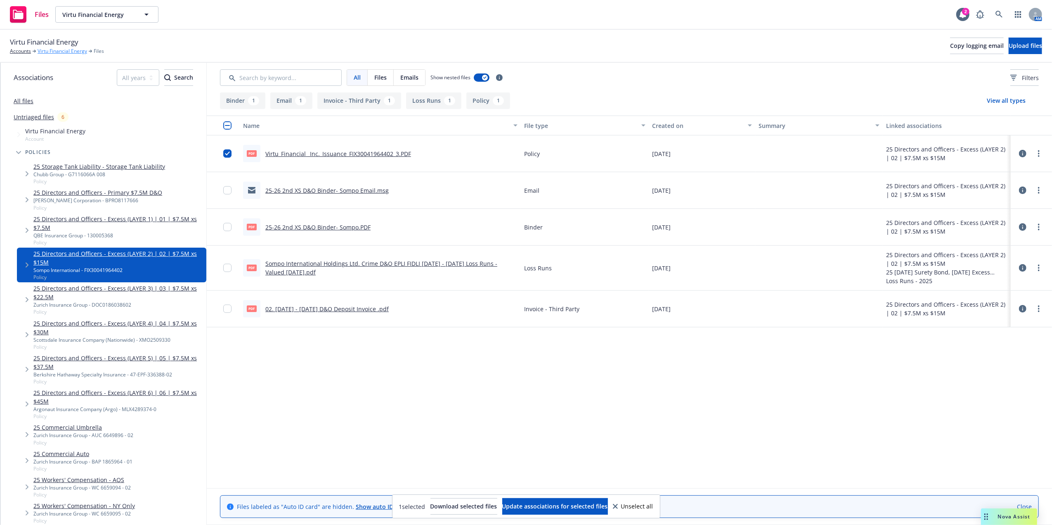
click at [45, 52] on link "Virtu Financial Energy" at bounding box center [63, 50] width 50 height 7
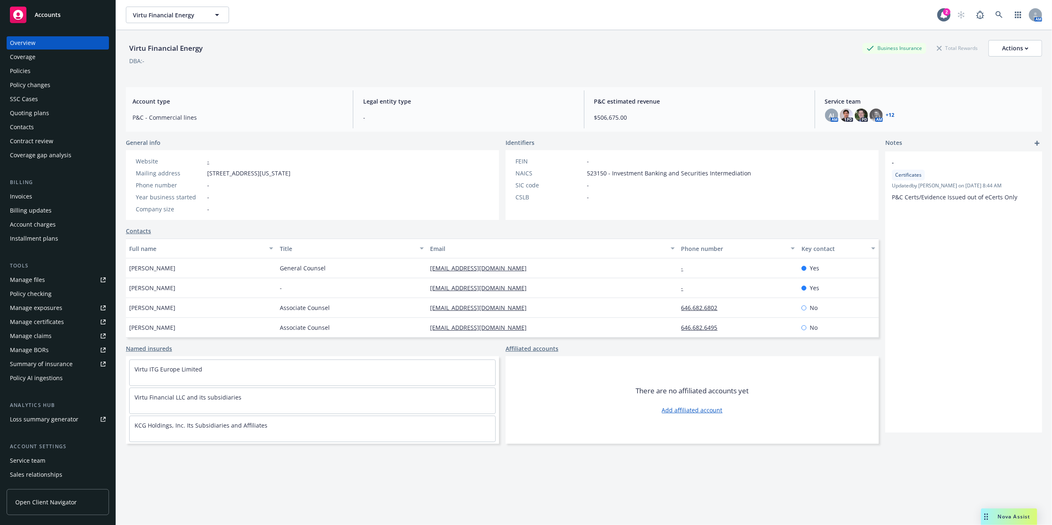
click at [15, 72] on div "Policies" at bounding box center [20, 70] width 21 height 13
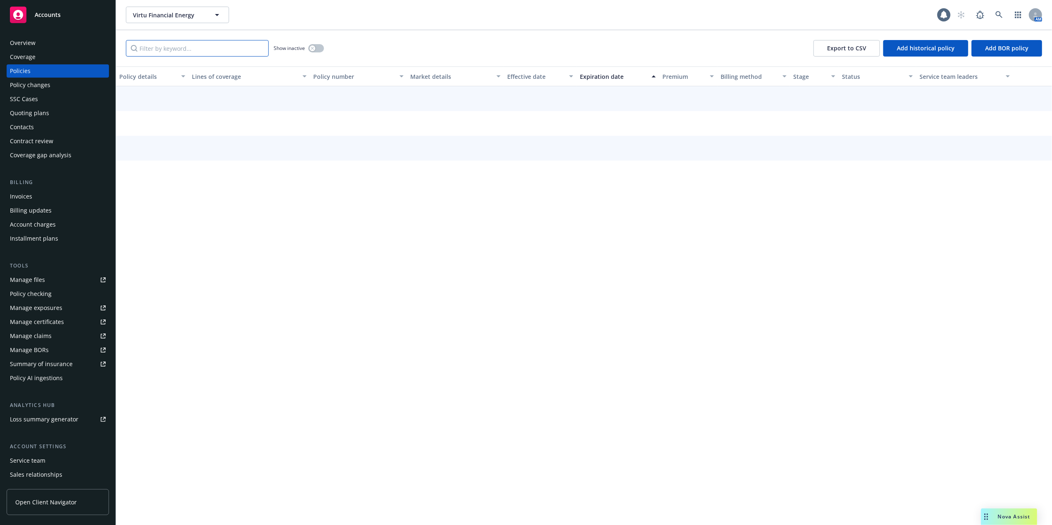
click at [189, 50] on input "Filter by keyword..." at bounding box center [197, 48] width 143 height 17
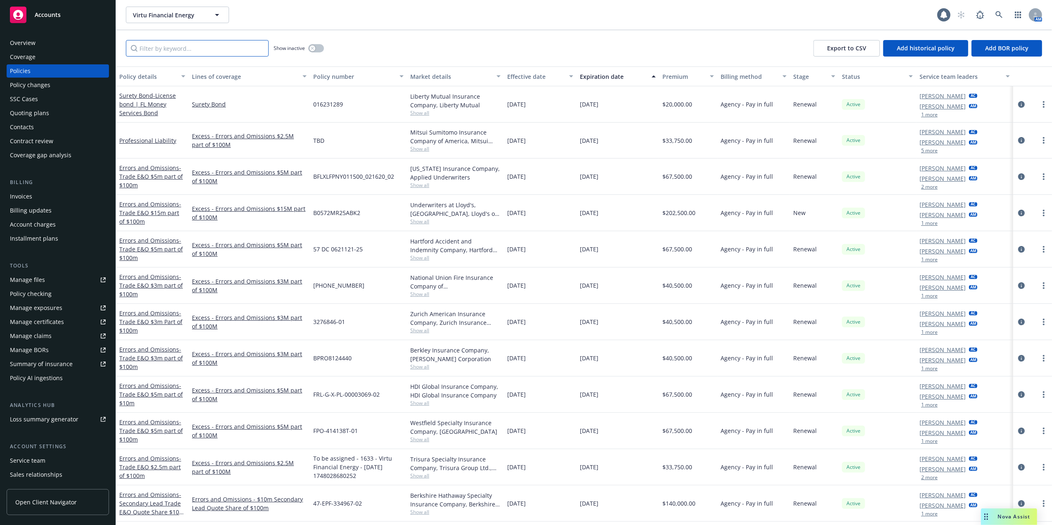
paste input "• Zurich American Insurance Company"
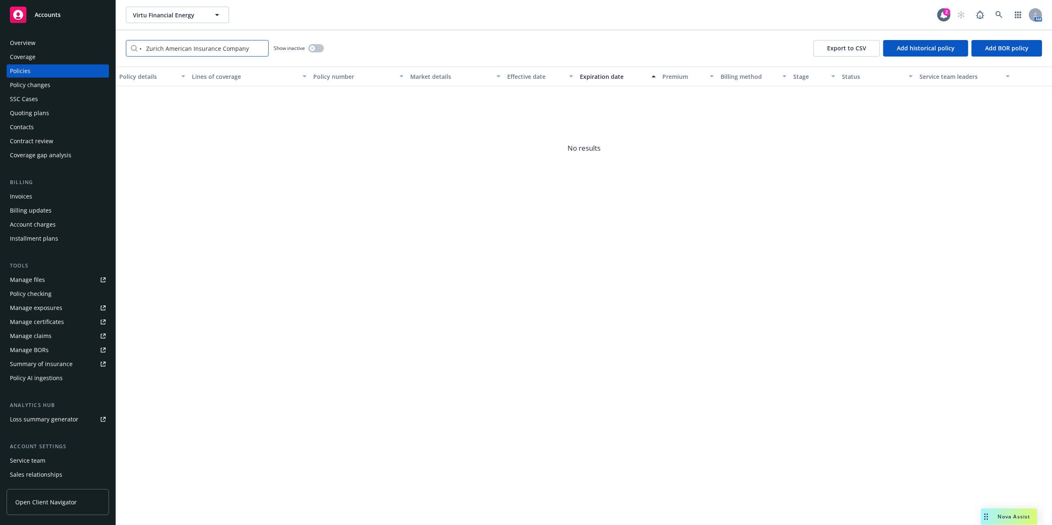
drag, startPoint x: 144, startPoint y: 47, endPoint x: 70, endPoint y: 50, distance: 74.8
click at [72, 50] on div "Accounts Overview Coverage Policies Policy changes SSC Cases Quoting plans Cont…" at bounding box center [526, 262] width 1052 height 525
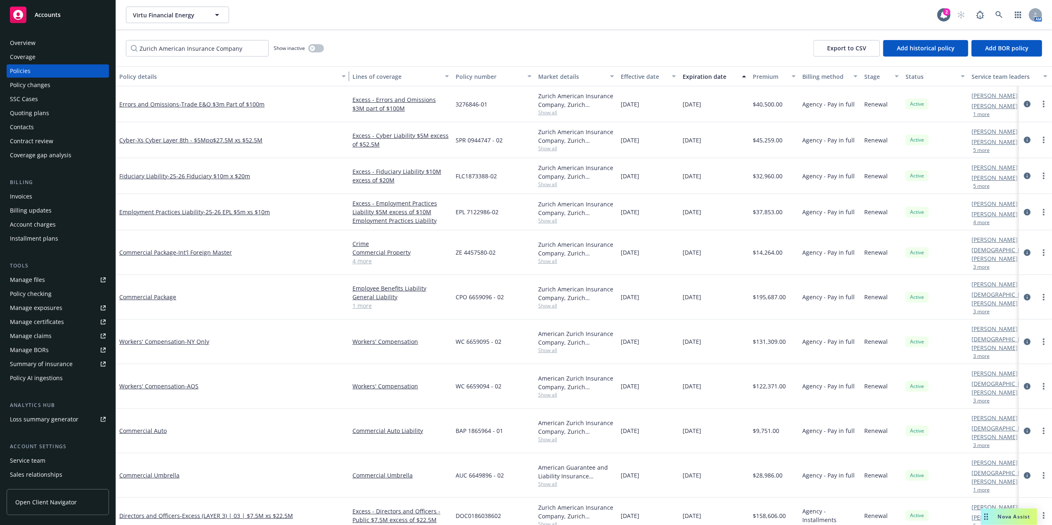
drag, startPoint x: 187, startPoint y: 73, endPoint x: 360, endPoint y: 82, distance: 172.8
click at [360, 82] on div "Policy details Lines of coverage Policy number Market details Effective date Ex…" at bounding box center [600, 76] width 968 height 20
click at [241, 512] on span "- Excess (LAYER 3) | 03 | $7.5M xs $22.5M" at bounding box center [236, 516] width 113 height 8
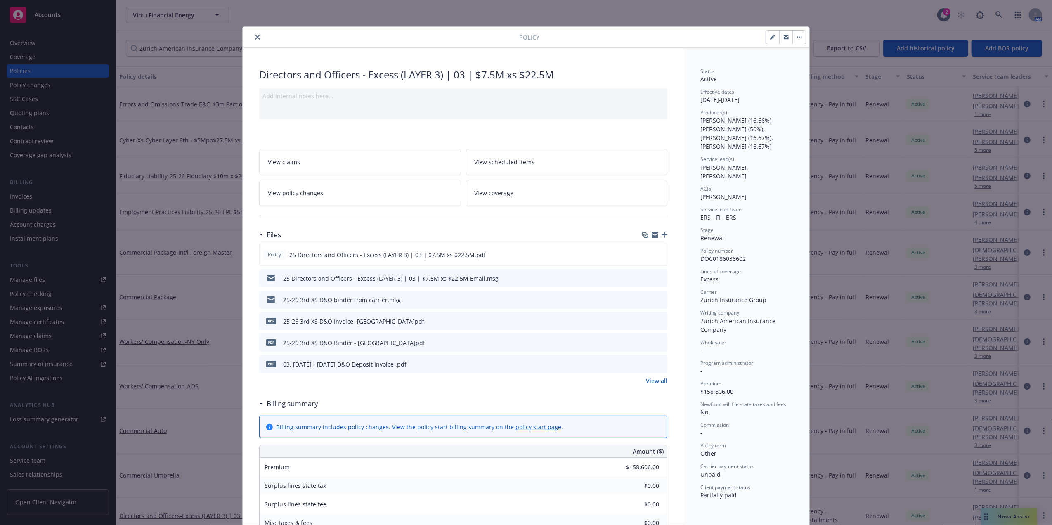
drag, startPoint x: 253, startPoint y: 36, endPoint x: 211, endPoint y: 47, distance: 43.7
click at [255, 36] on icon "close" at bounding box center [257, 37] width 5 height 5
click at [207, 48] on div "Policy Directors and Officers - Excess (LAYER 3) | 03 | $7.5M xs $22.5M Add int…" at bounding box center [526, 262] width 1052 height 525
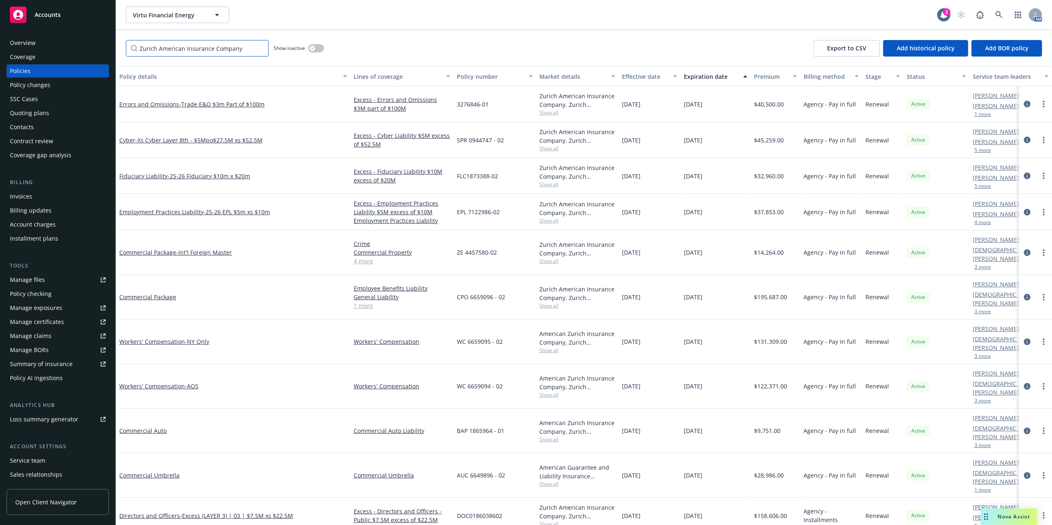
click at [207, 48] on input "Zurich American Insurance Company" at bounding box center [197, 48] width 143 height 17
paste input "• National Casualty Company"
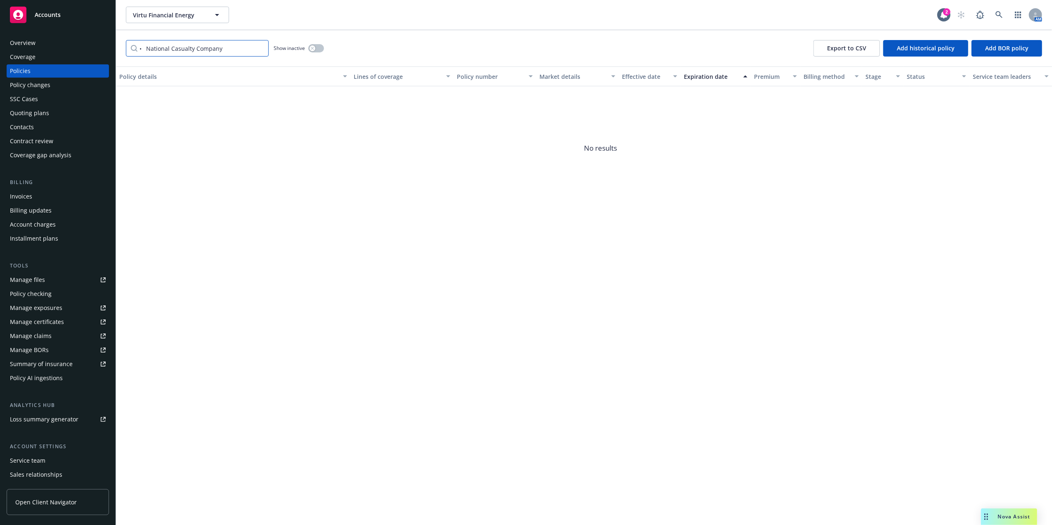
drag, startPoint x: 146, startPoint y: 50, endPoint x: 75, endPoint y: 4, distance: 84.5
click at [108, 50] on div "Accounts Overview Coverage Policies Policy changes SSC Cases Quoting plans Cont…" at bounding box center [526, 262] width 1052 height 525
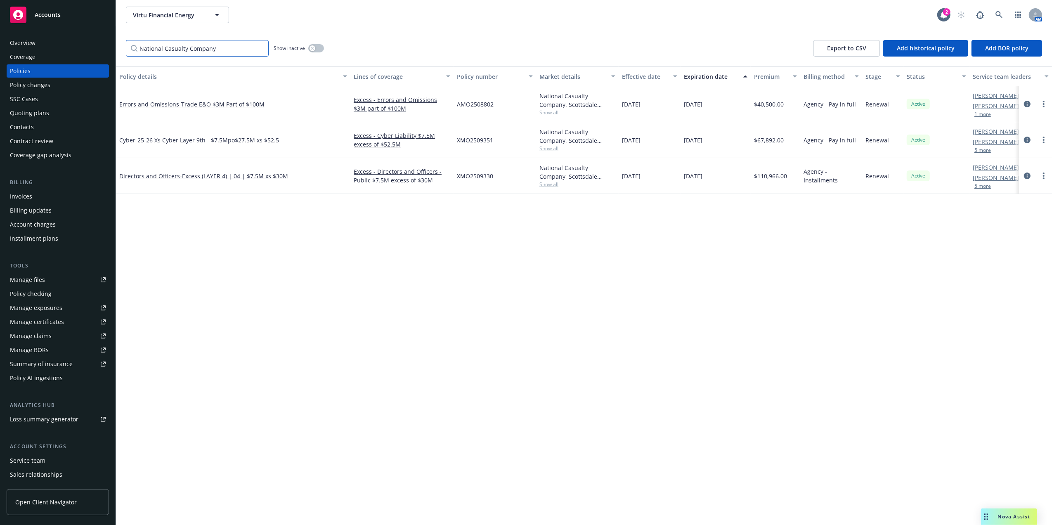
type input "National Casualty Company"
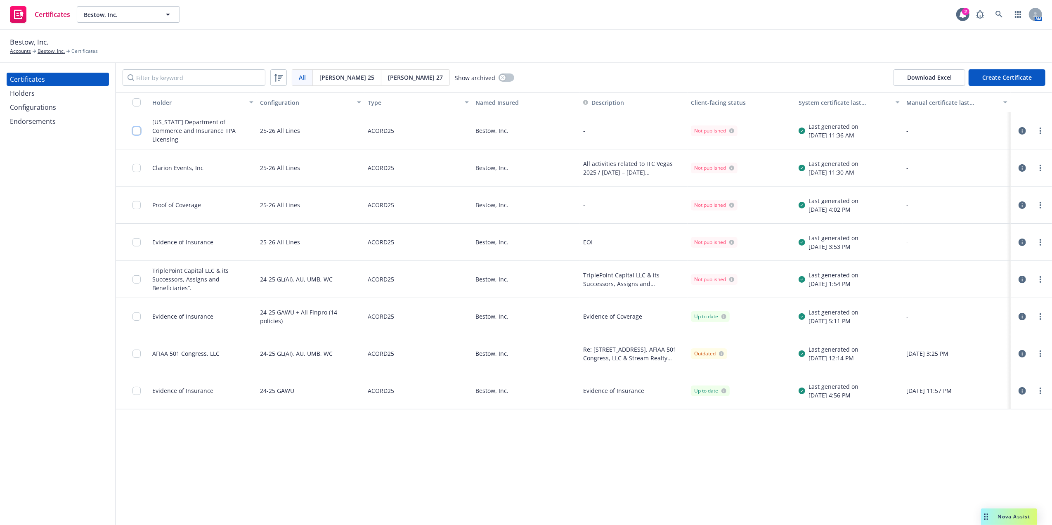
click at [137, 132] on input "checkbox" at bounding box center [137, 131] width 8 height 8
click at [1040, 132] on icon "more" at bounding box center [1041, 131] width 2 height 7
click at [979, 149] on link "Edit" at bounding box center [979, 148] width 132 height 17
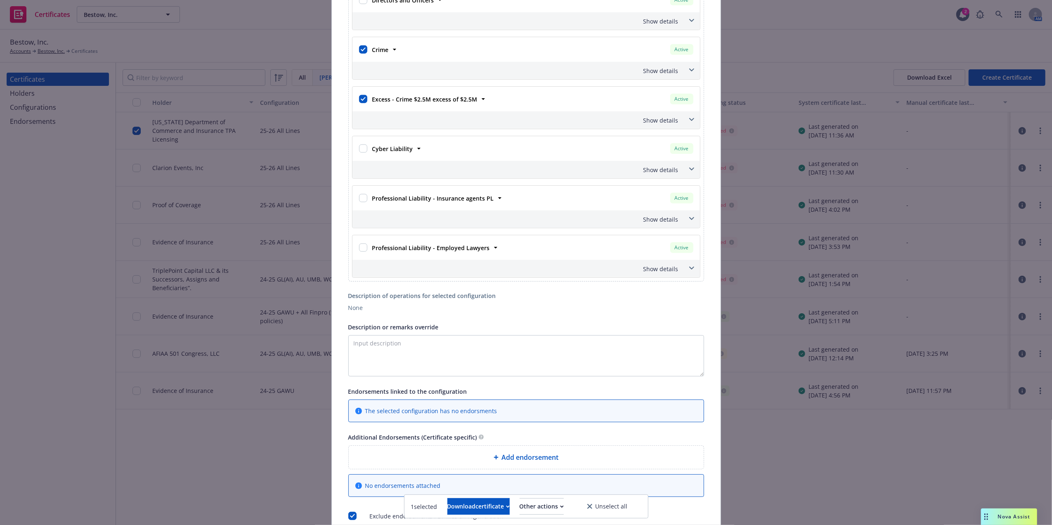
scroll to position [798, 0]
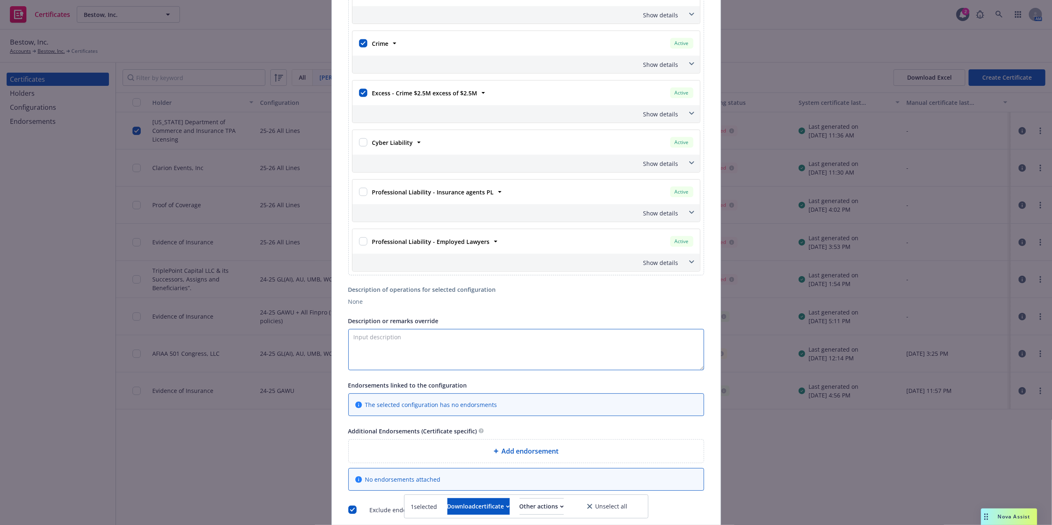
click at [417, 370] on textarea "Description or remarks override" at bounding box center [526, 349] width 356 height 41
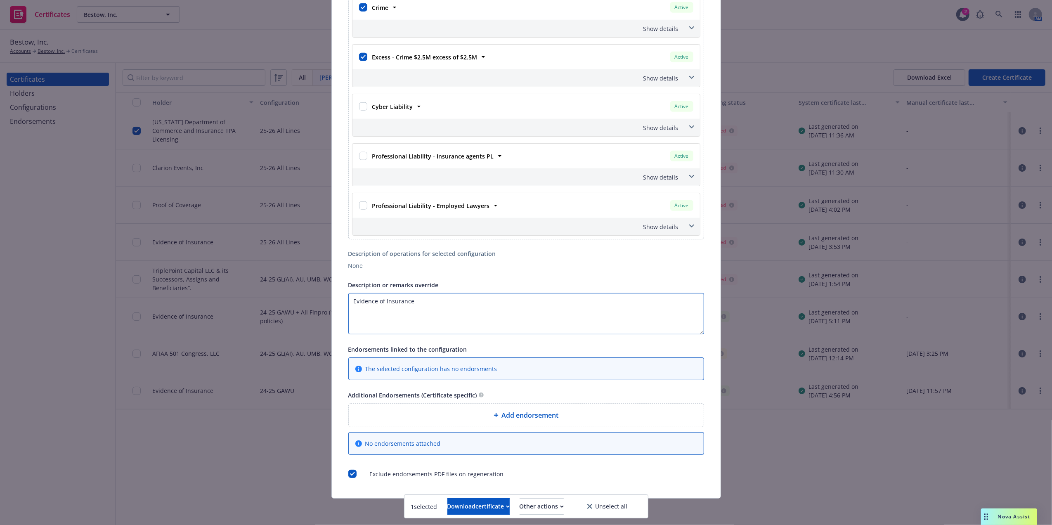
scroll to position [0, 0]
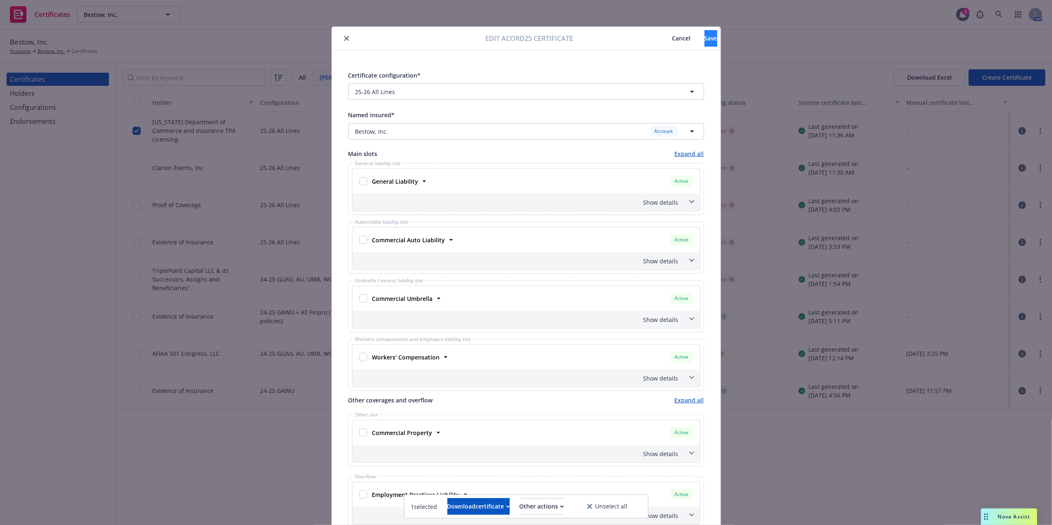
type textarea "Evidence of Insurance"
click at [705, 33] on button "Save" at bounding box center [711, 38] width 13 height 17
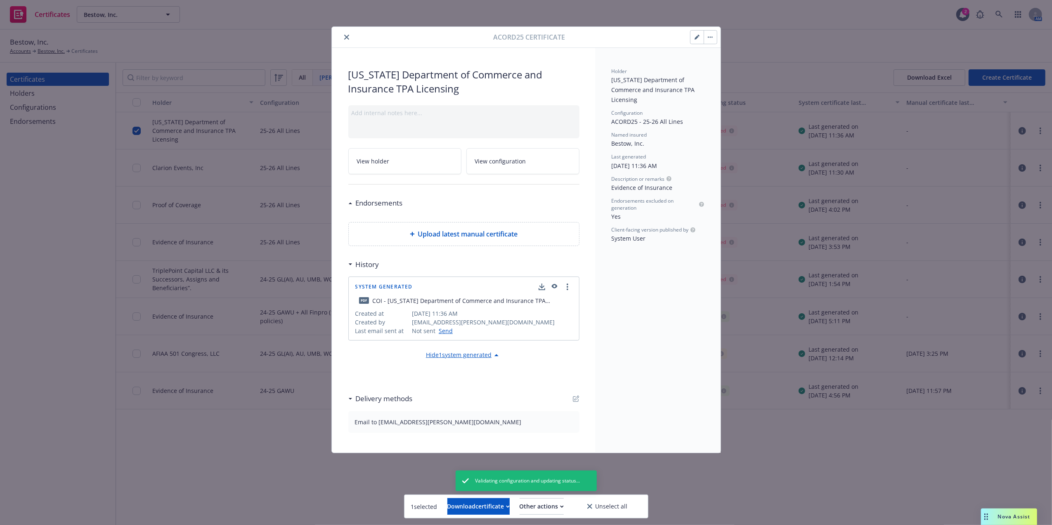
click at [342, 37] on button "close" at bounding box center [347, 37] width 10 height 10
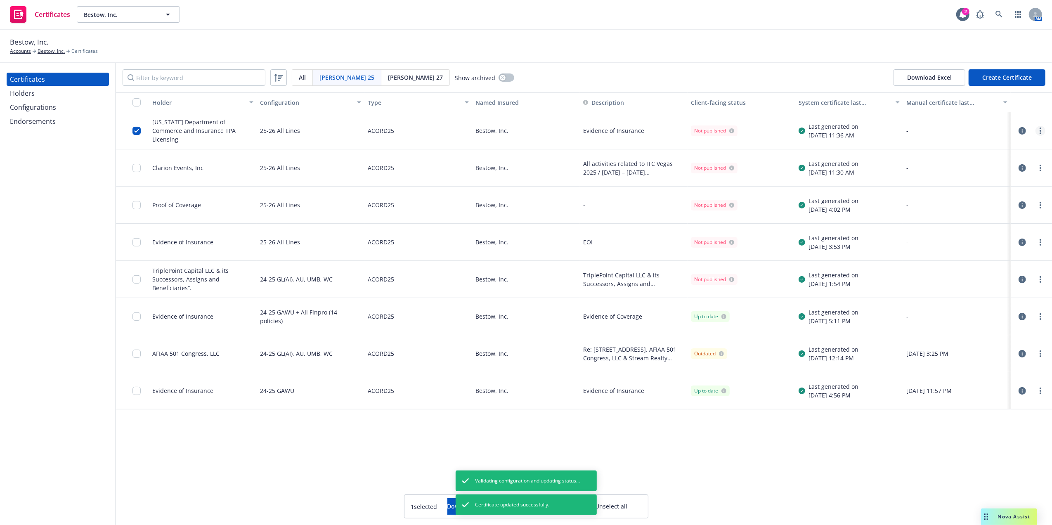
click at [1043, 131] on link "more" at bounding box center [1041, 131] width 10 height 10
click at [985, 177] on link "Regenerate" at bounding box center [979, 181] width 132 height 17
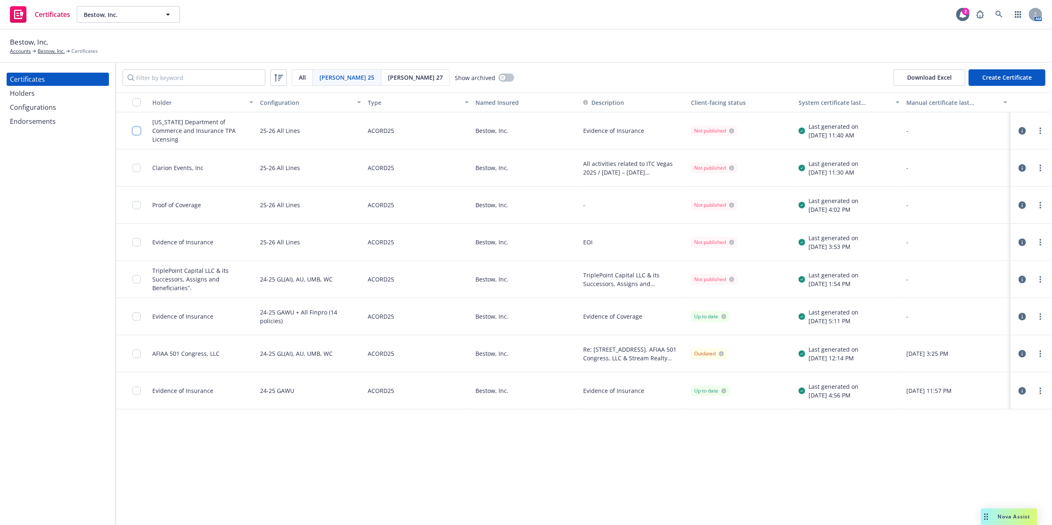
click at [137, 129] on input "checkbox" at bounding box center [137, 131] width 8 height 8
drag, startPoint x: 492, startPoint y: 499, endPoint x: 489, endPoint y: 495, distance: 5.3
click at [492, 499] on div "Download certificate" at bounding box center [478, 507] width 62 height 16
click at [478, 481] on link "Download uneditable file" at bounding box center [436, 486] width 96 height 17
